Goal: Check status

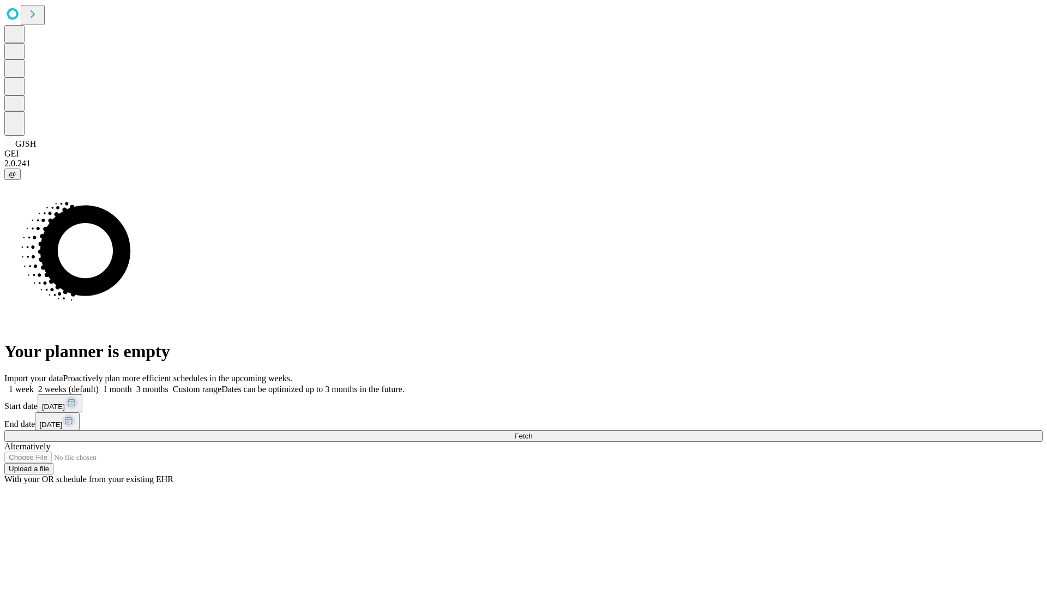
click at [532, 432] on span "Fetch" at bounding box center [523, 436] width 18 height 8
